Goal: Information Seeking & Learning: Check status

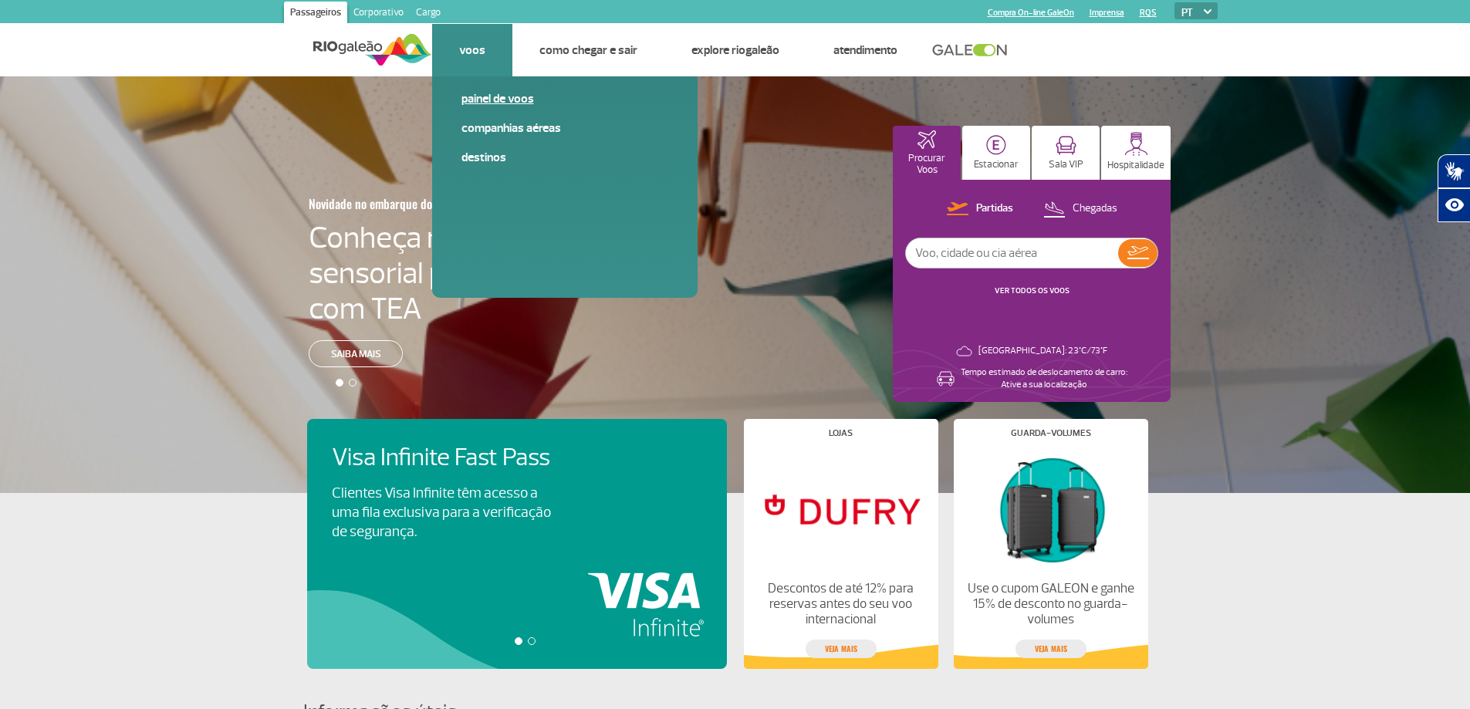
click at [471, 96] on link "Painel de voos" at bounding box center [564, 98] width 207 height 17
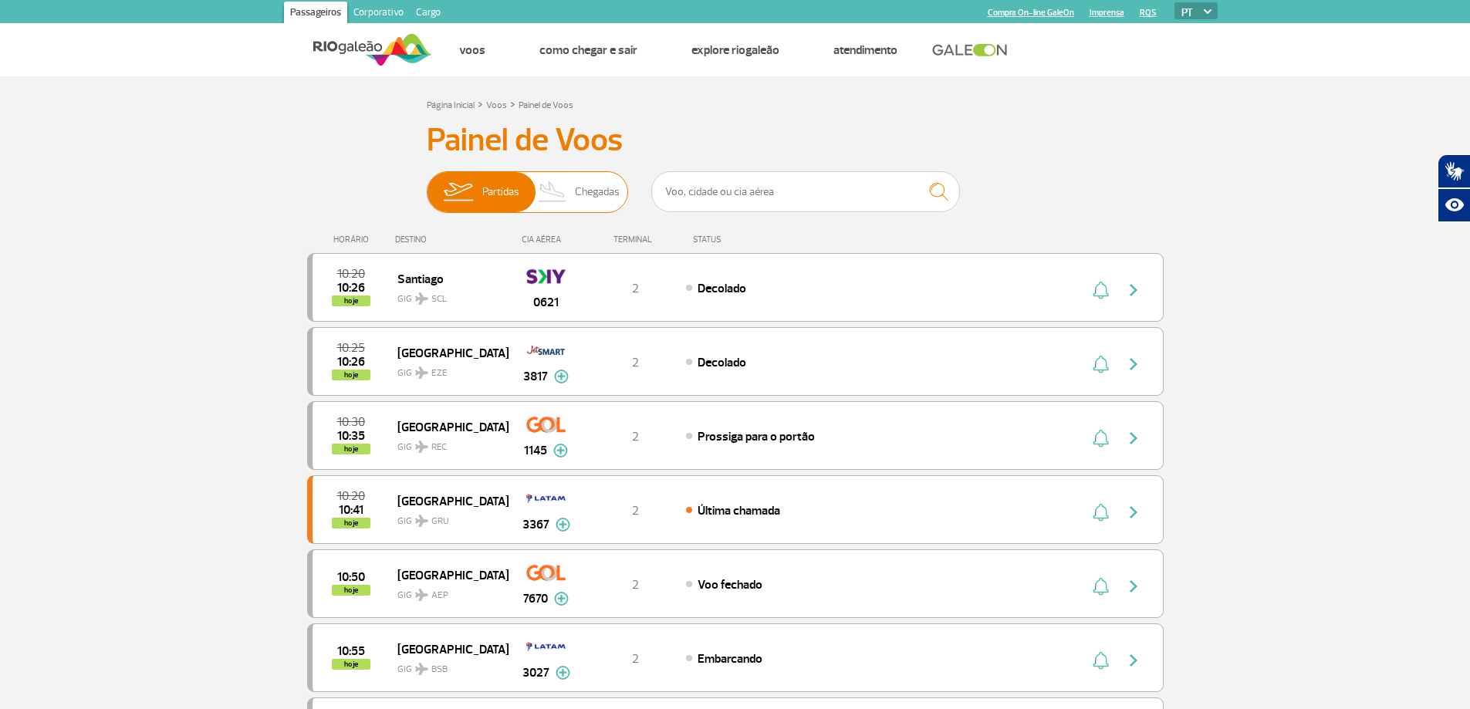
click at [602, 198] on span "Chegadas" at bounding box center [597, 192] width 45 height 40
click at [427, 184] on input "Partidas Chegadas" at bounding box center [427, 184] width 0 height 0
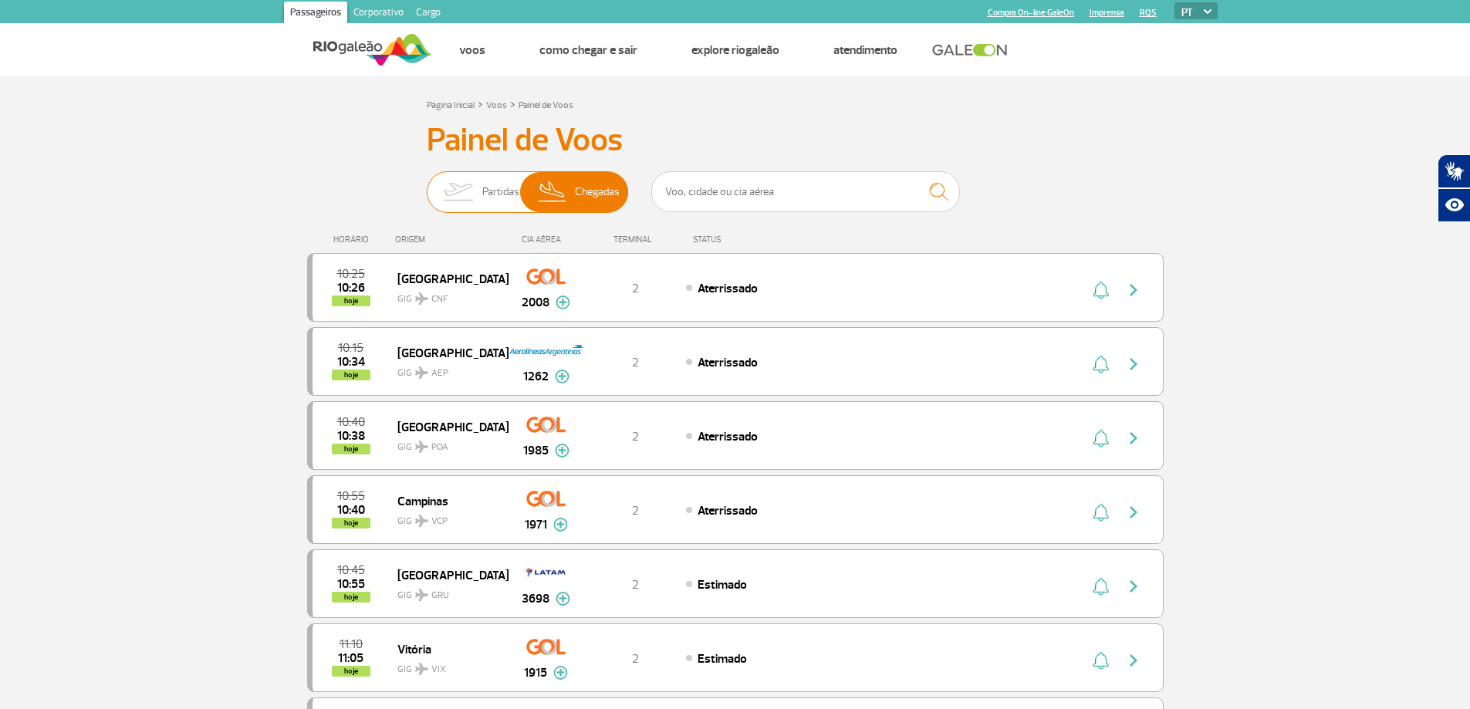
click at [494, 197] on span "Partidas" at bounding box center [500, 192] width 37 height 40
click at [427, 184] on input "Partidas Chegadas" at bounding box center [427, 184] width 0 height 0
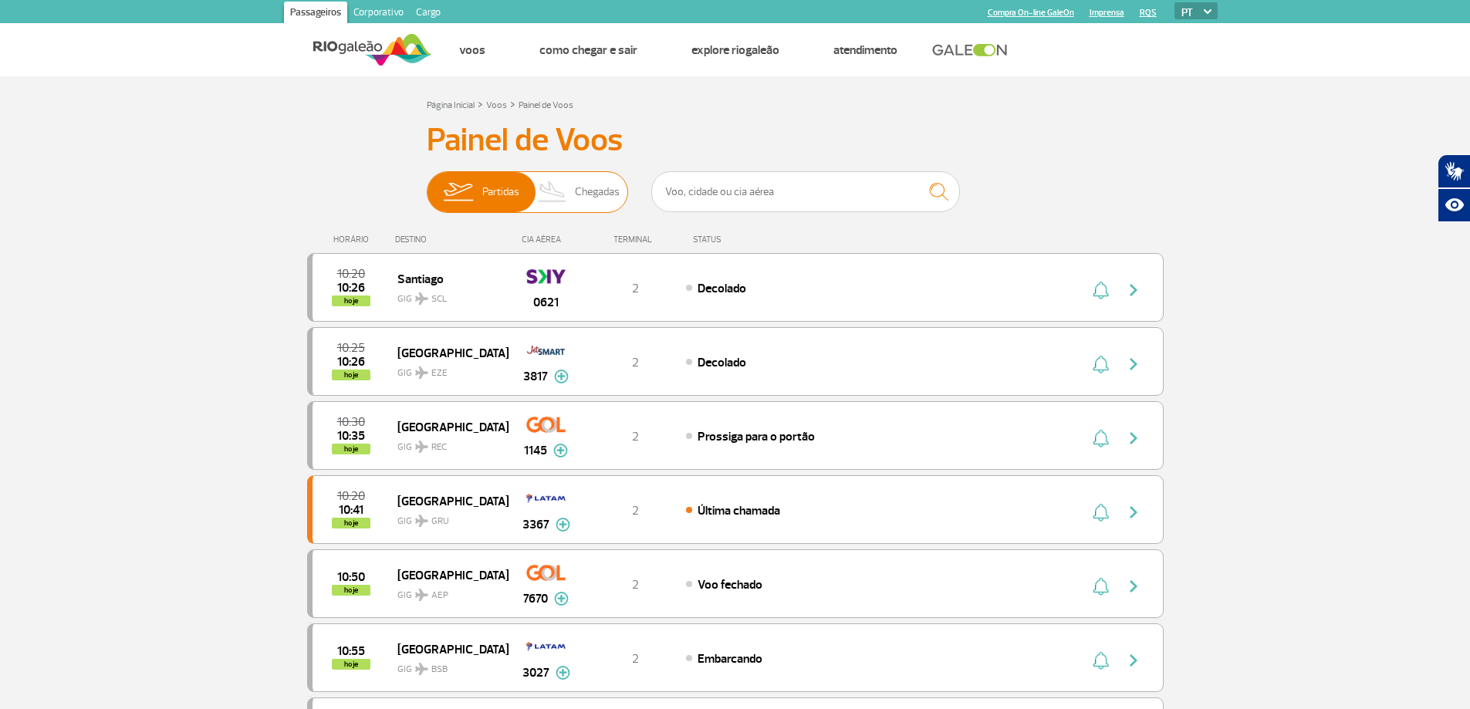
click at [591, 199] on span "Chegadas" at bounding box center [597, 192] width 45 height 40
click at [427, 184] on input "Partidas Chegadas" at bounding box center [427, 184] width 0 height 0
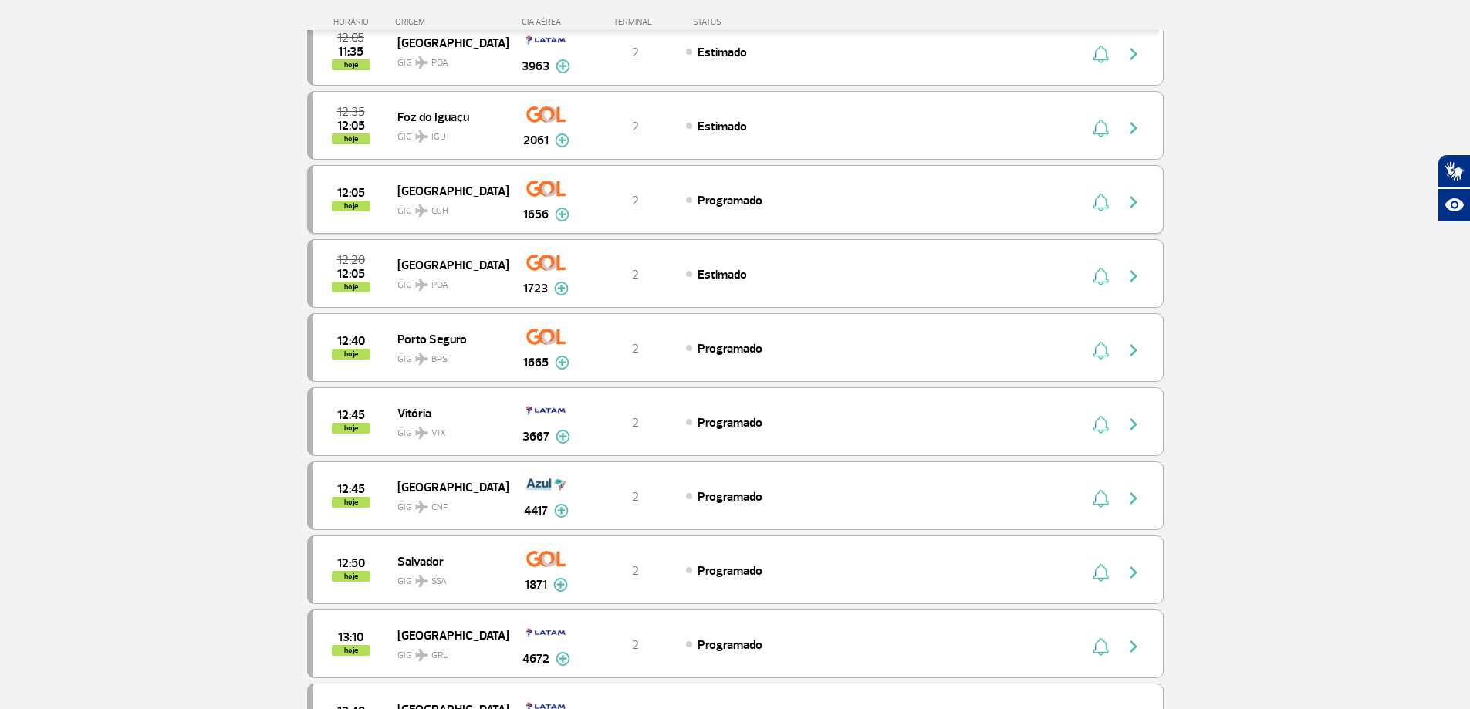
scroll to position [1080, 0]
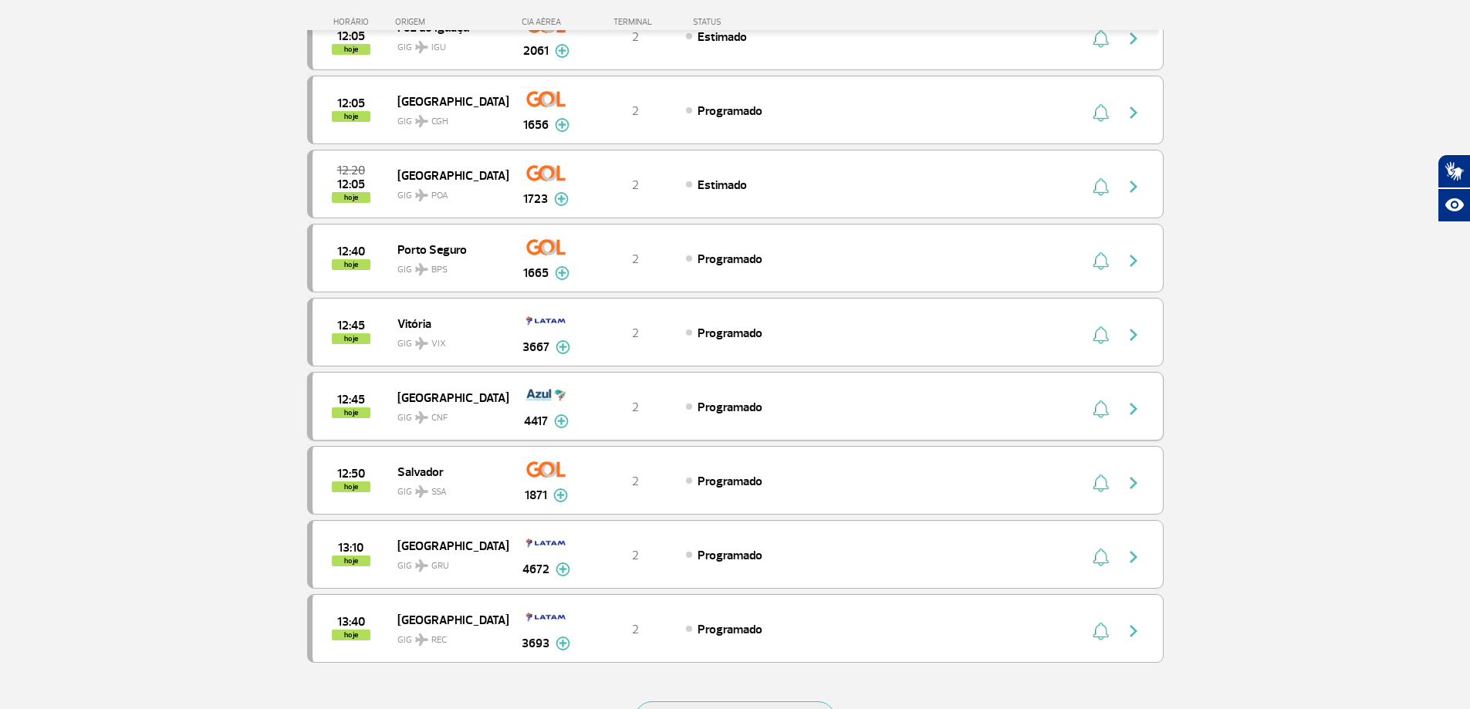
click at [559, 419] on img at bounding box center [561, 421] width 15 height 14
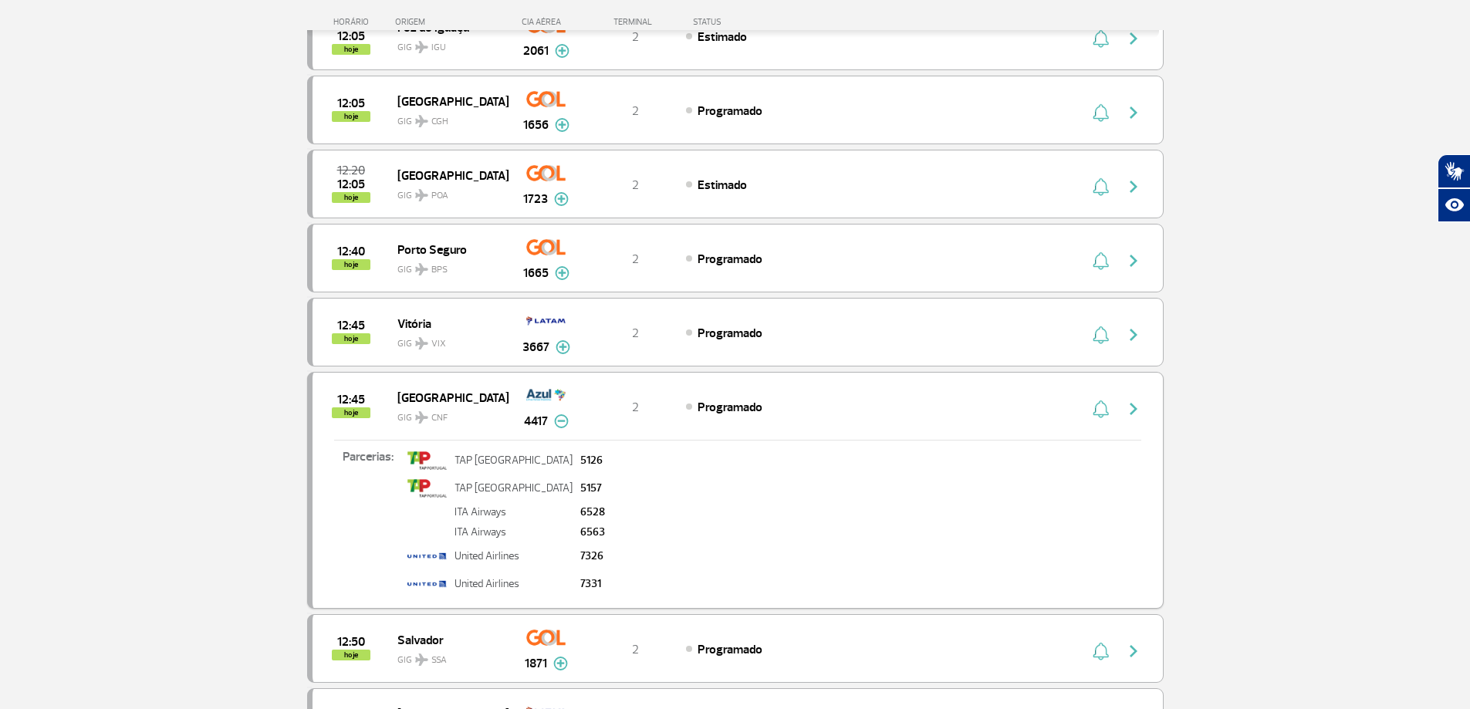
click at [356, 405] on span "12:45" at bounding box center [351, 399] width 28 height 11
